Goal: Transaction & Acquisition: Book appointment/travel/reservation

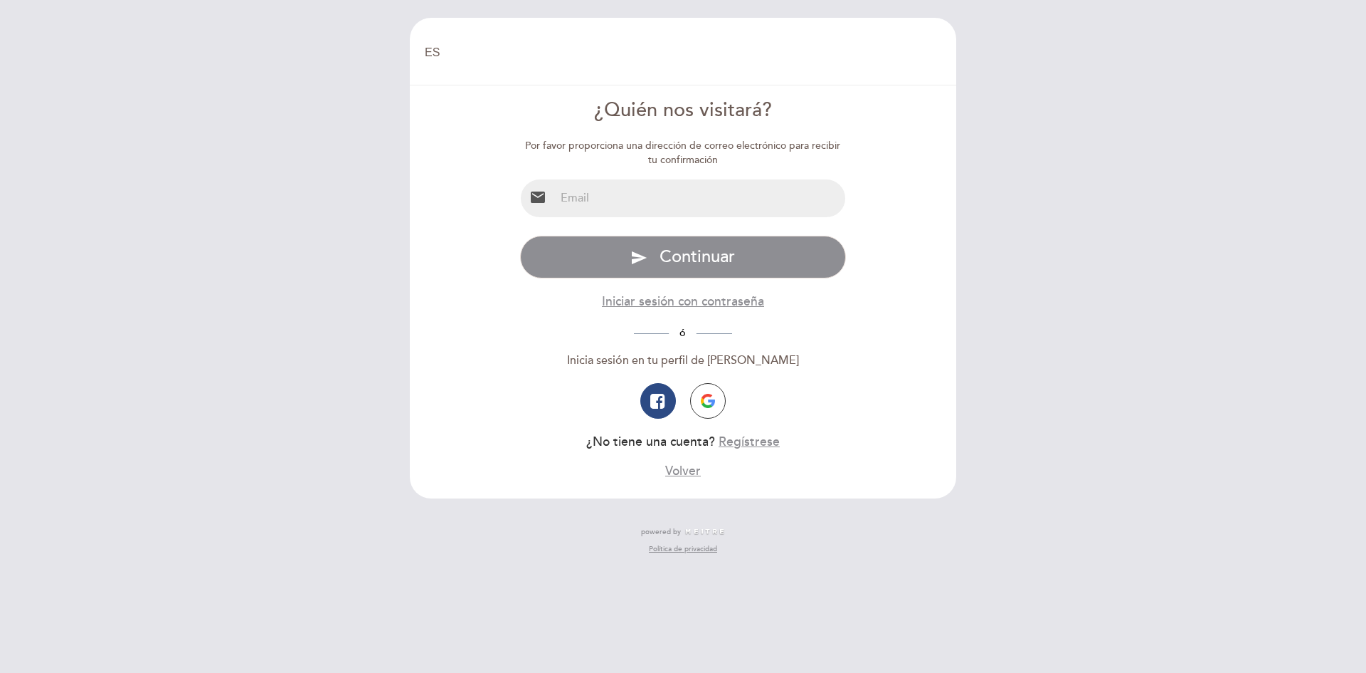
select select "es"
click at [634, 210] on input "email" at bounding box center [700, 198] width 291 height 38
type input "[EMAIL_ADDRESS][DOMAIN_NAME]"
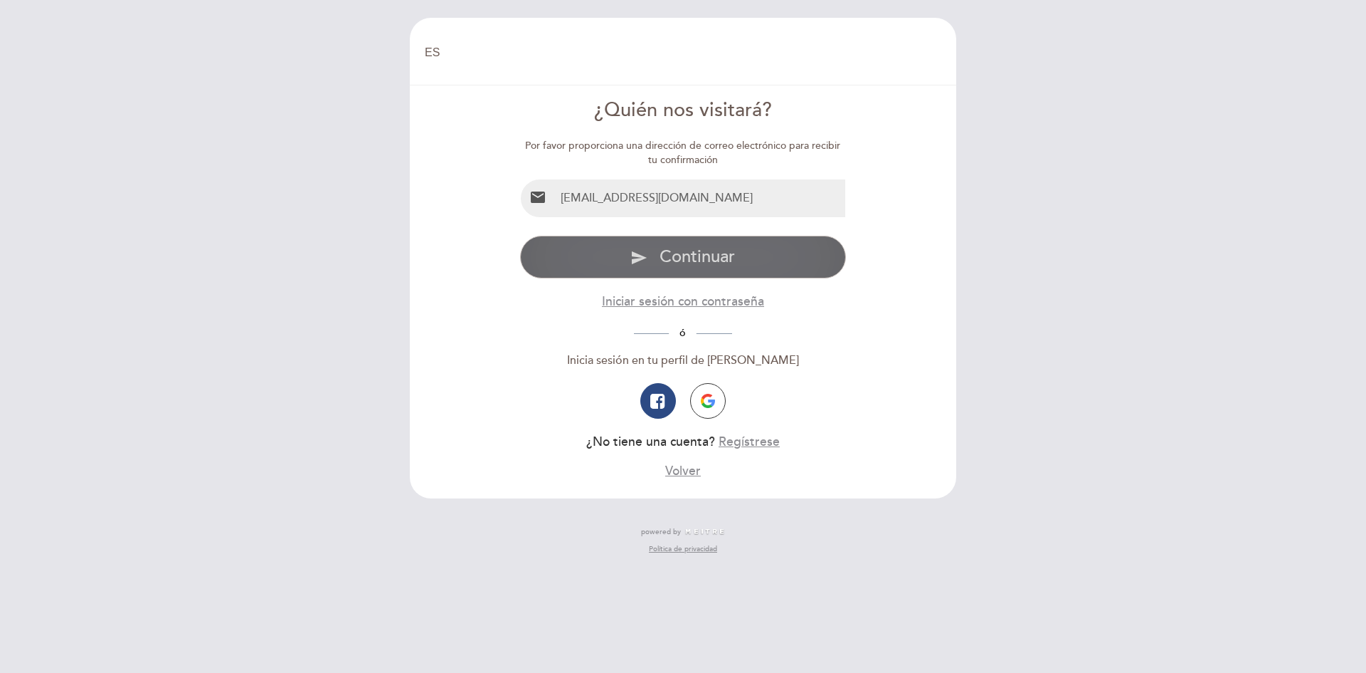
click at [679, 262] on span "Continuar" at bounding box center [697, 256] width 75 height 21
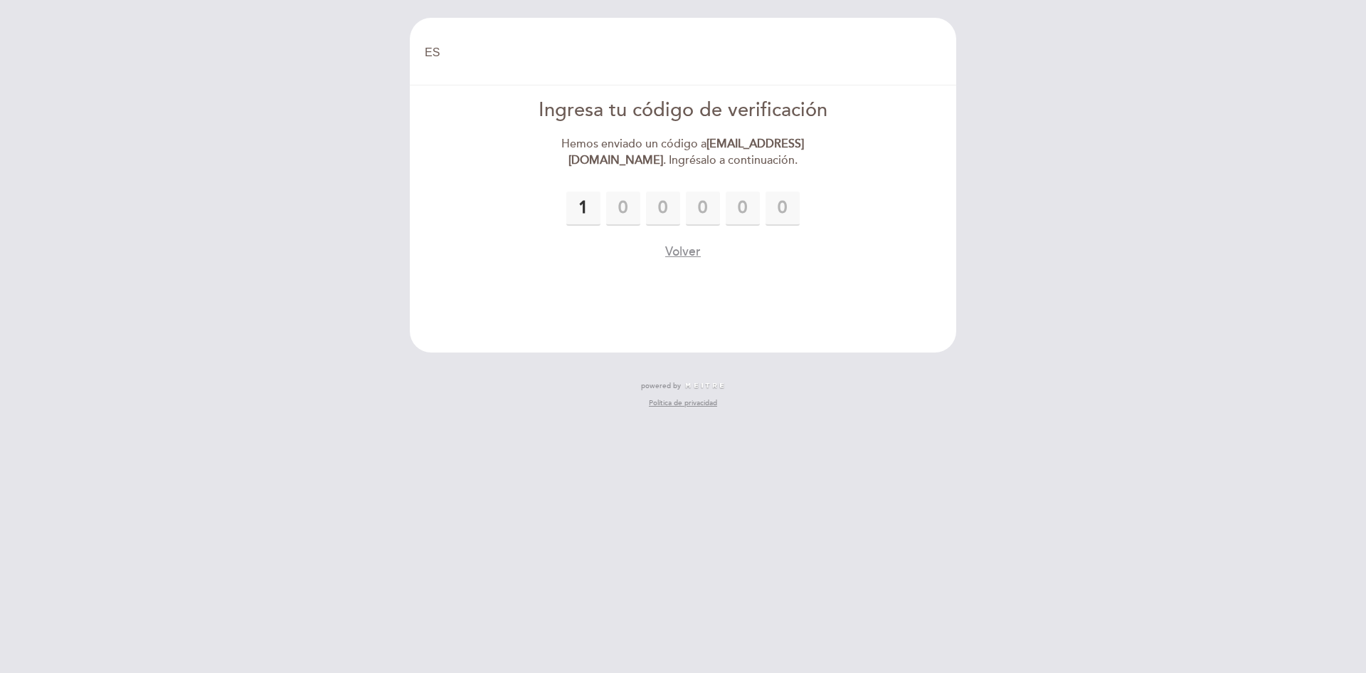
type input "1"
type input "0"
type input "8"
type input "0"
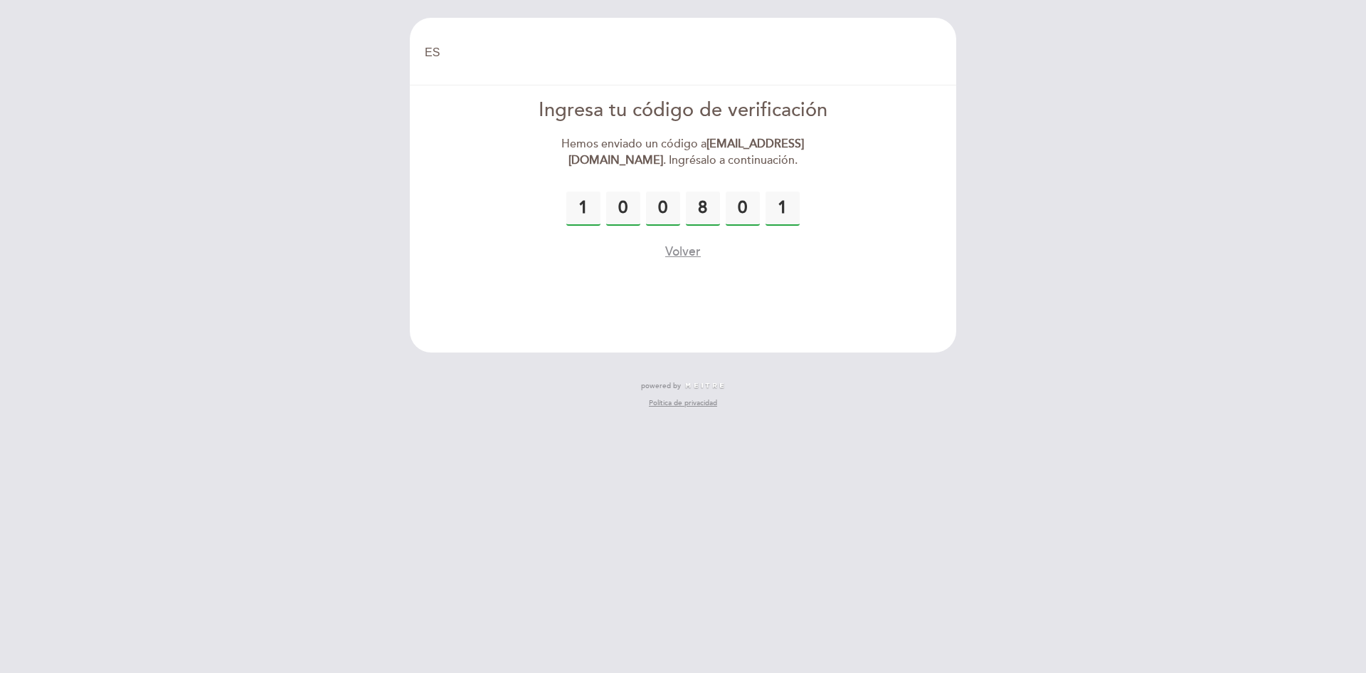
type input "1"
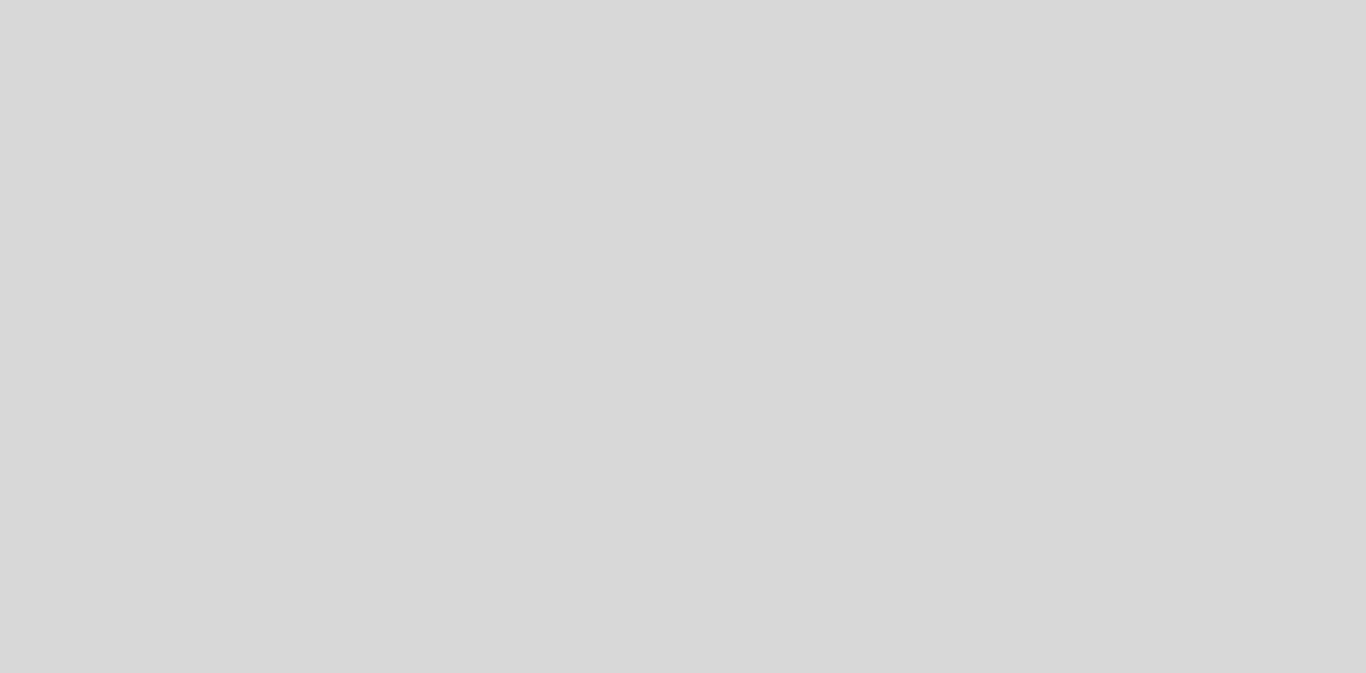
select select "es"
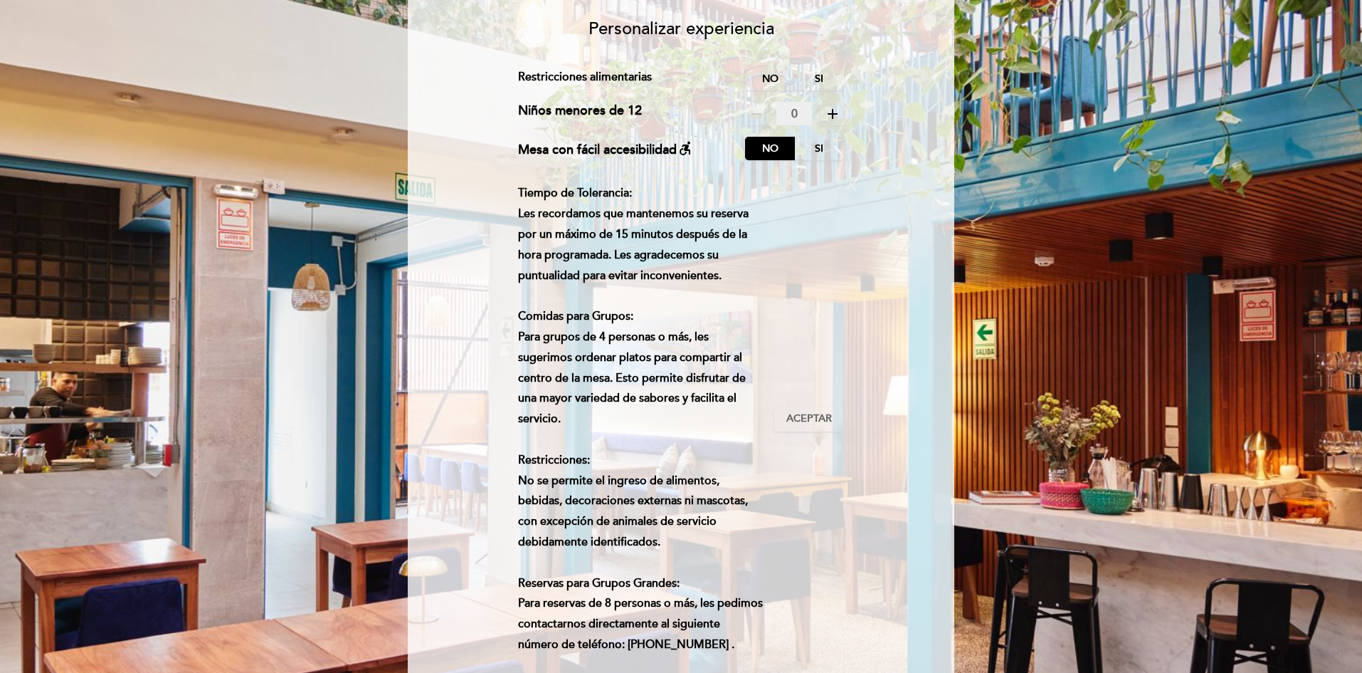
scroll to position [159, 0]
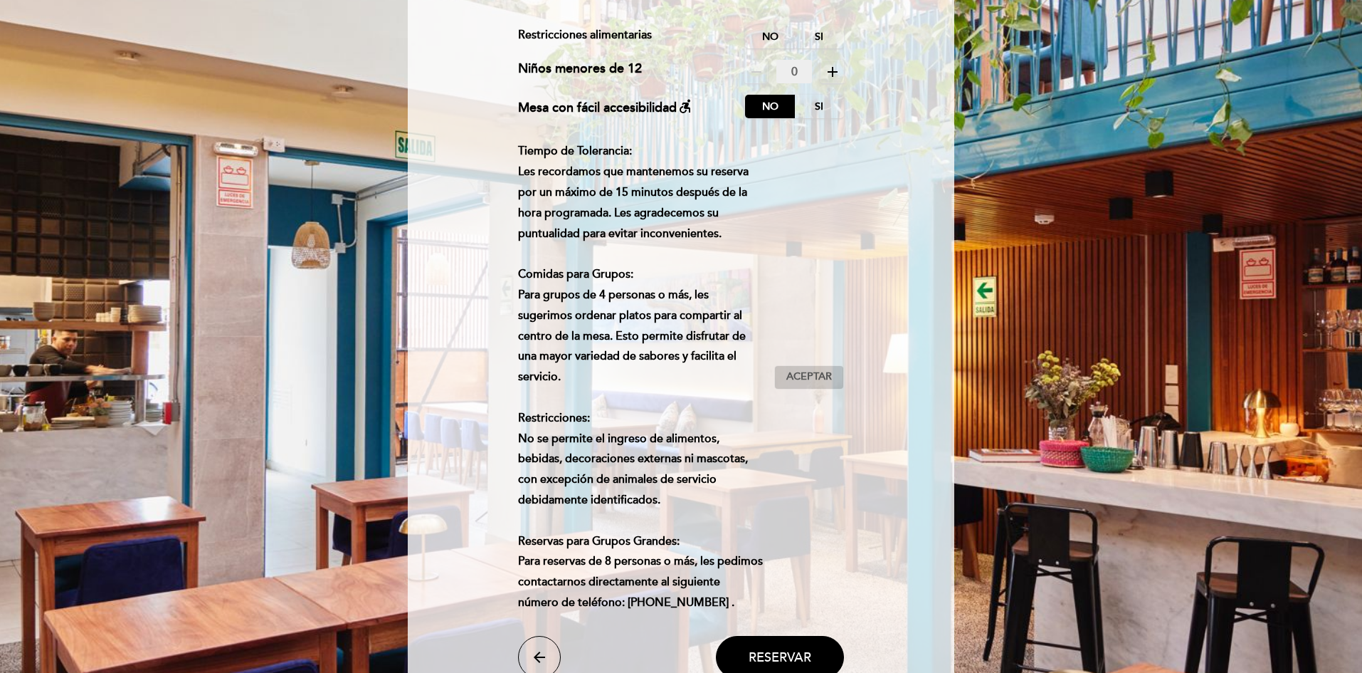
click at [798, 384] on span "Aceptar" at bounding box center [809, 376] width 46 height 15
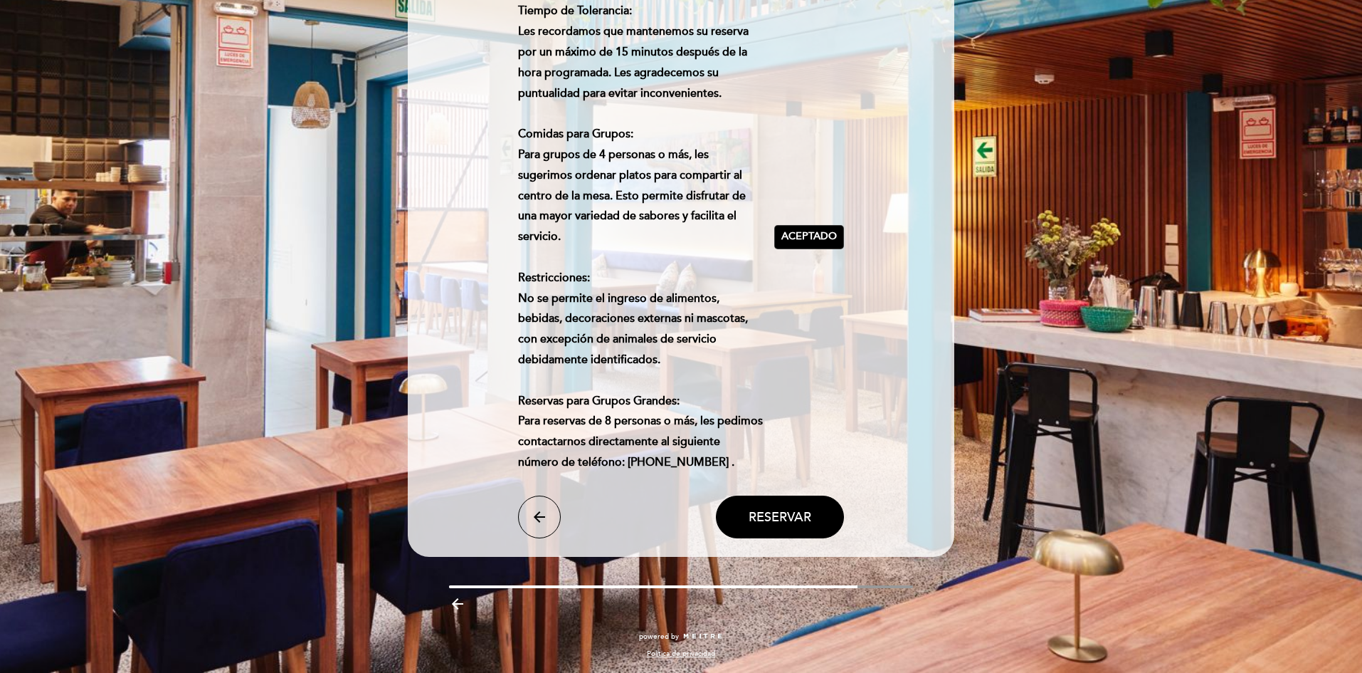
scroll to position [320, 0]
click at [769, 515] on span "Reservar" at bounding box center [780, 517] width 63 height 16
click at [791, 519] on span "Reservar" at bounding box center [780, 517] width 63 height 16
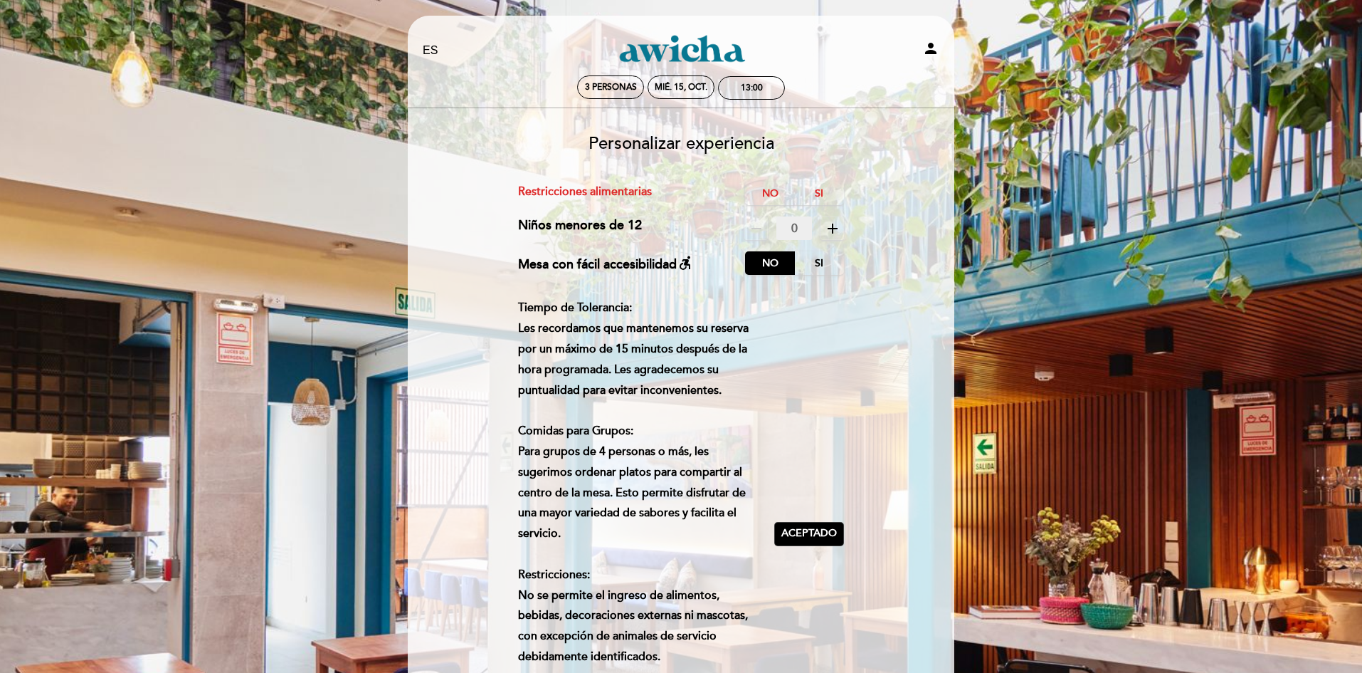
scroll to position [0, 0]
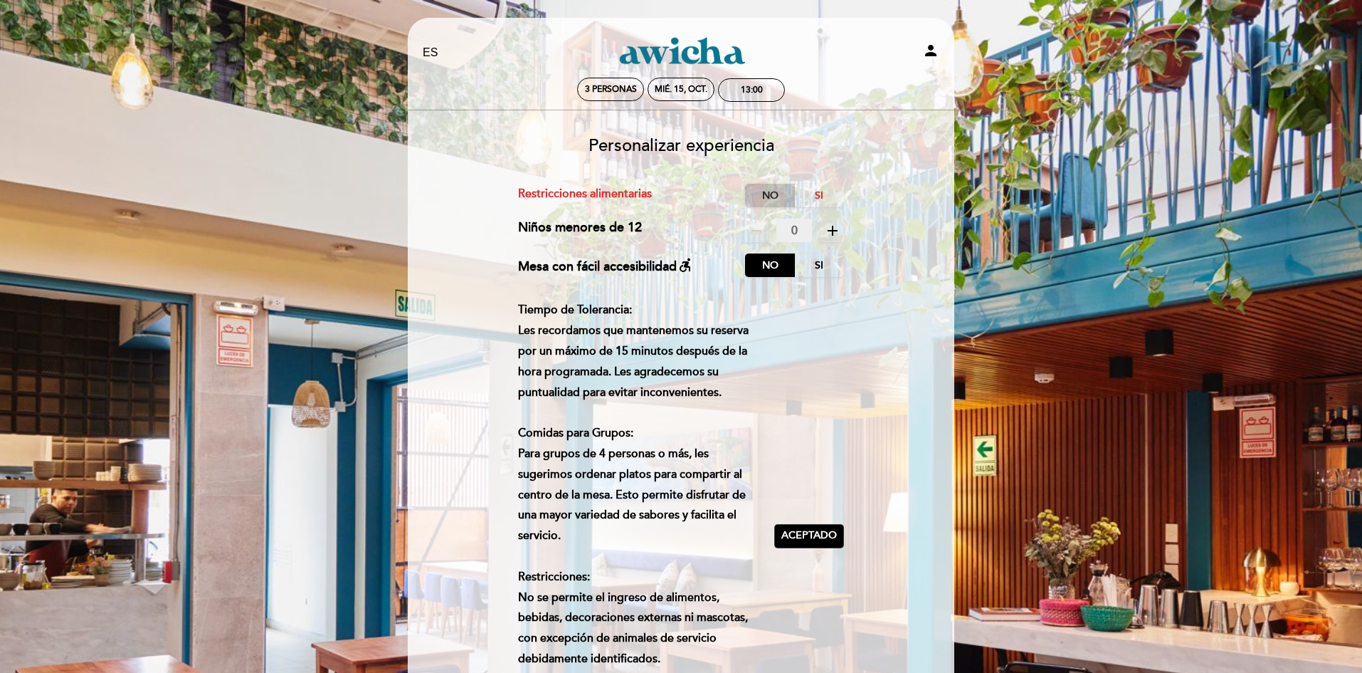
click at [772, 196] on label "No" at bounding box center [770, 195] width 50 height 23
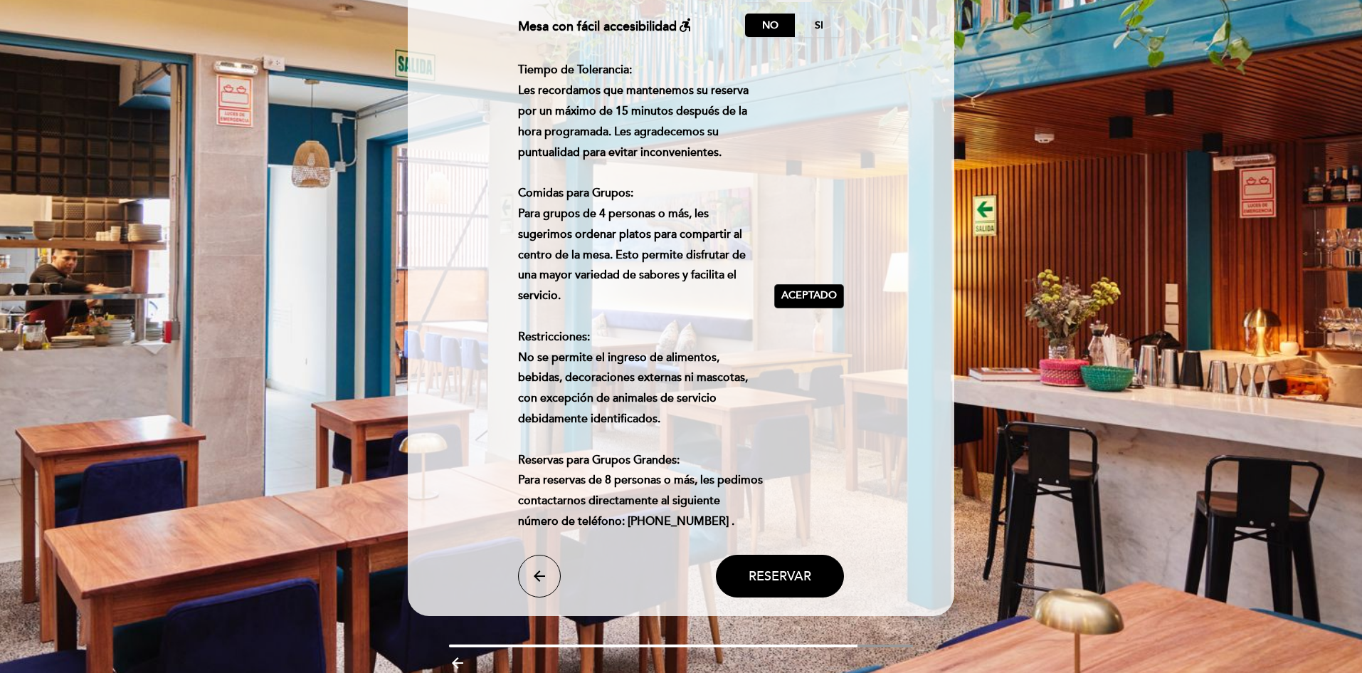
scroll to position [320, 0]
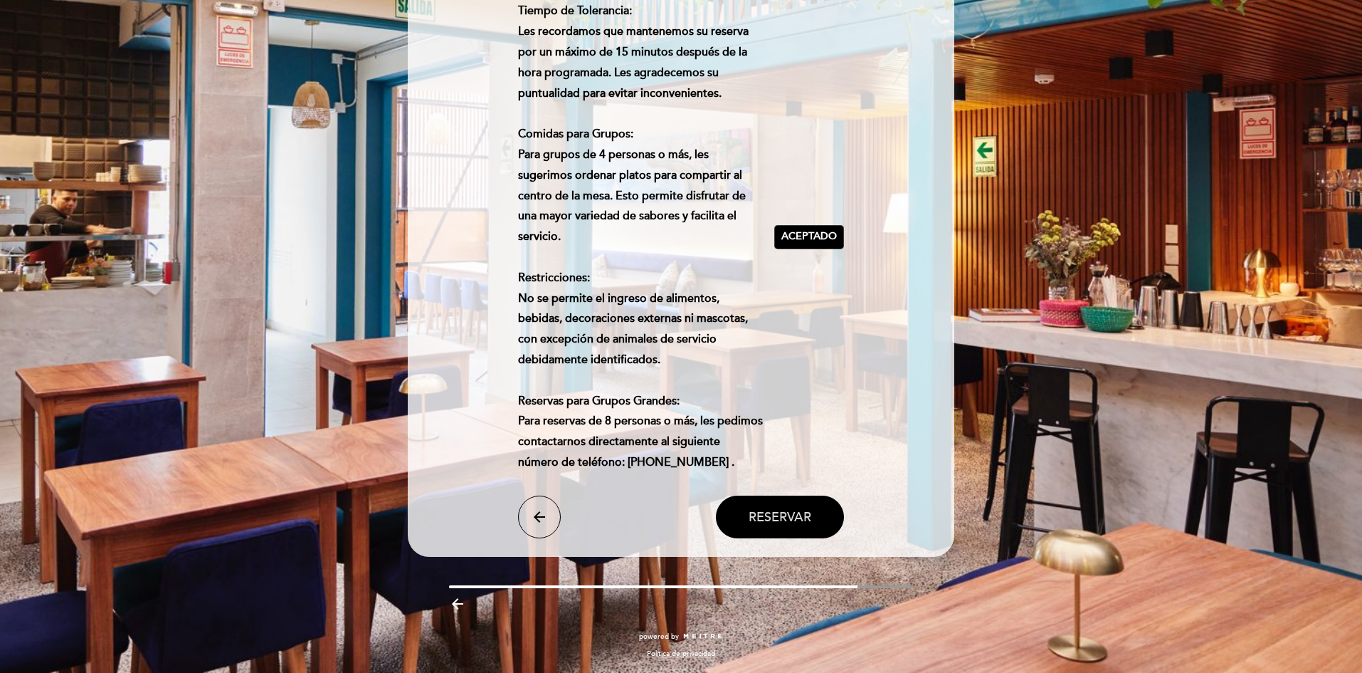
click at [791, 512] on span "Reservar" at bounding box center [780, 517] width 63 height 16
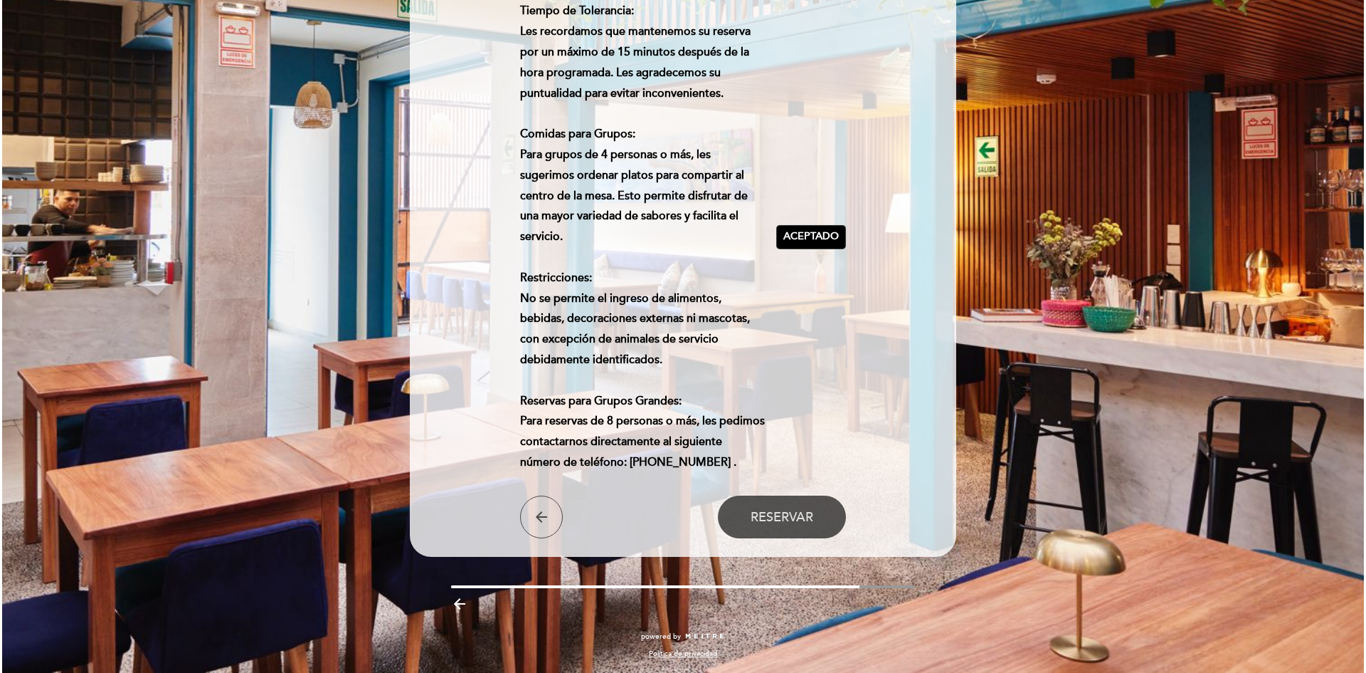
scroll to position [0, 0]
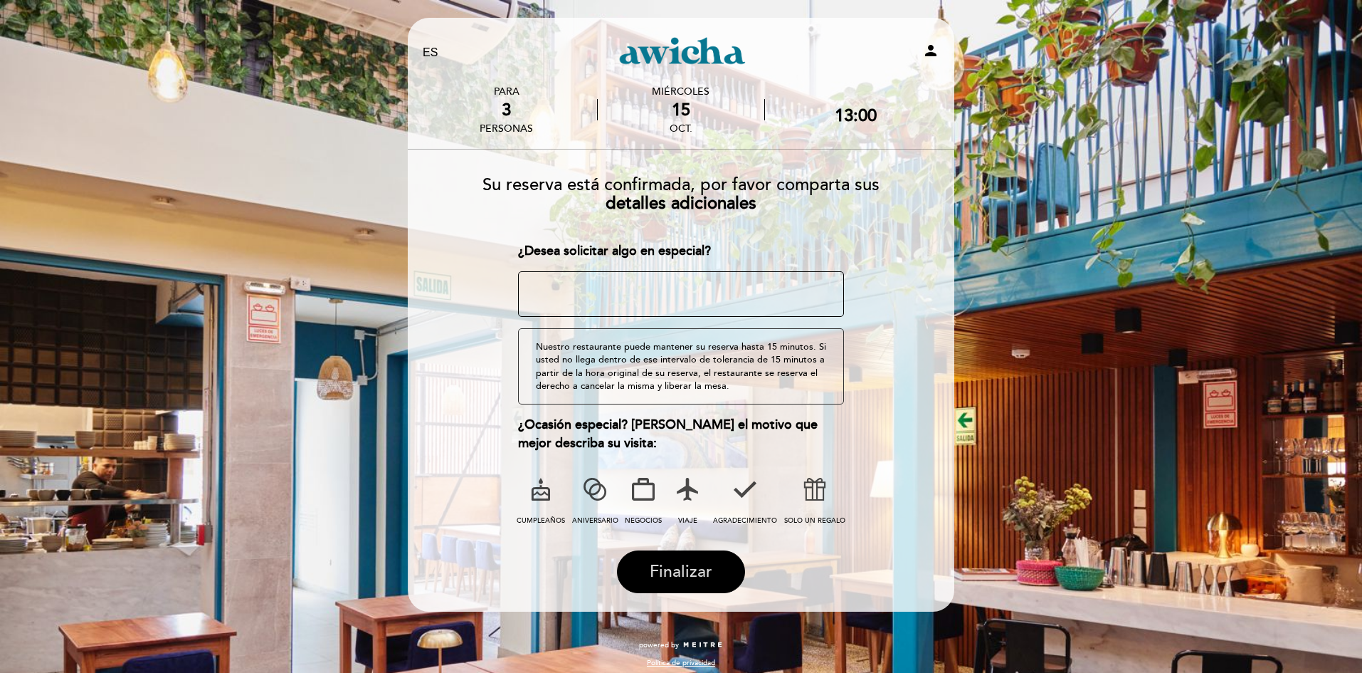
click at [671, 575] on span "Finalizar" at bounding box center [681, 571] width 63 height 20
